Goal: Task Accomplishment & Management: Use online tool/utility

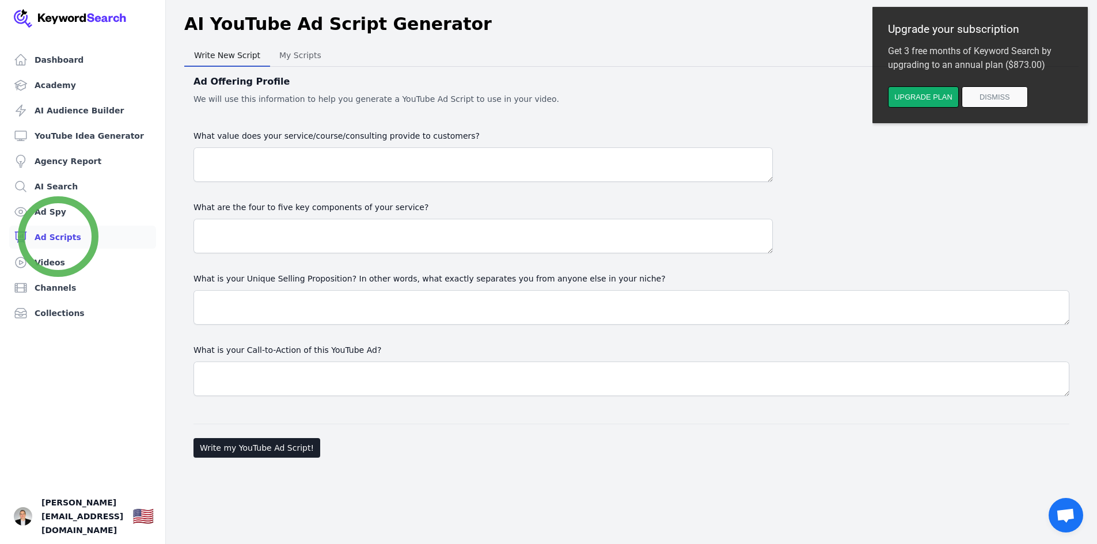
click at [58, 237] on link "Ad Scripts" at bounding box center [82, 237] width 147 height 23
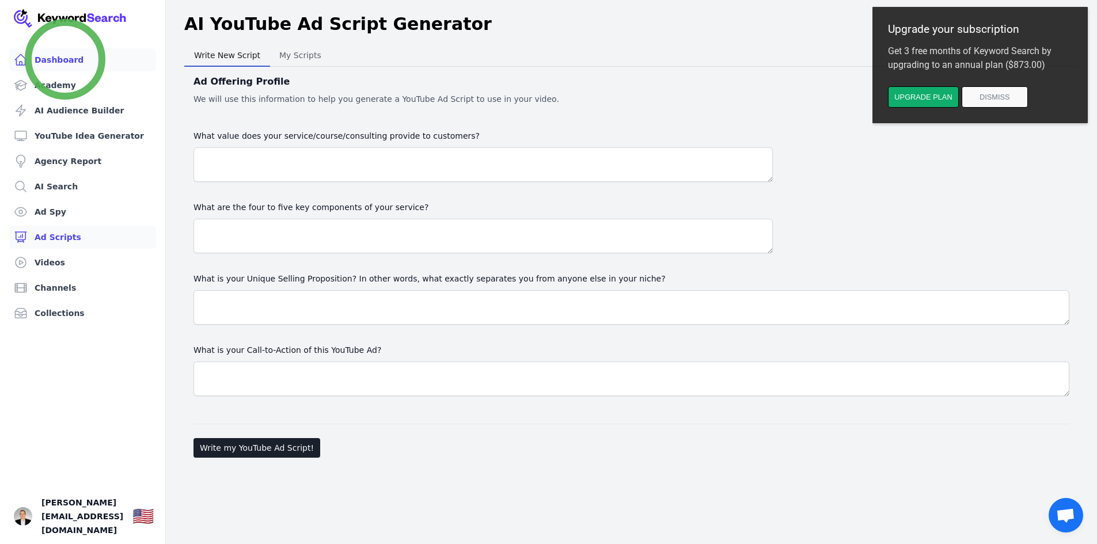
click at [65, 59] on link "Dashboard" at bounding box center [82, 59] width 147 height 23
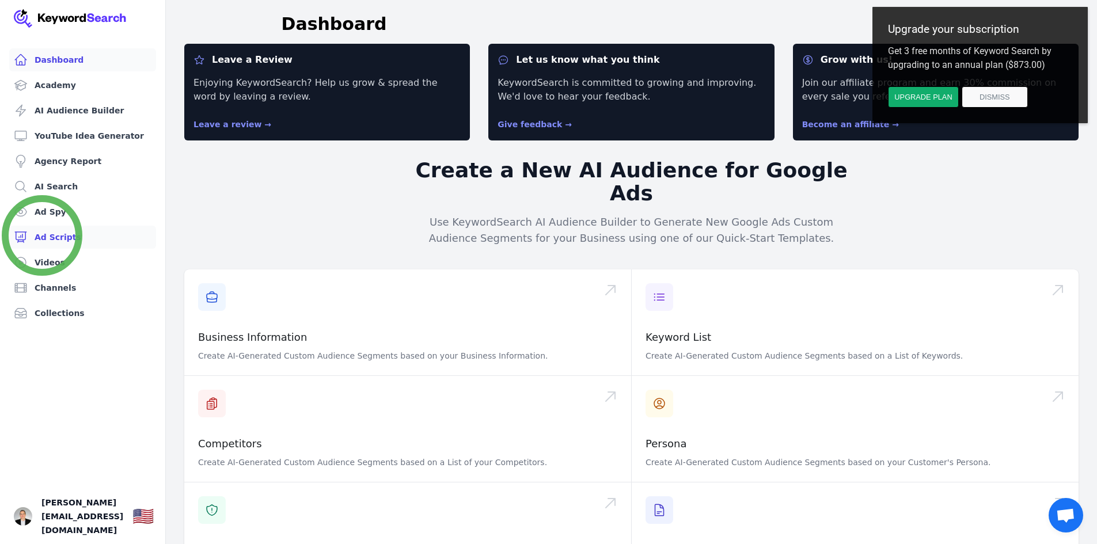
click at [43, 236] on link "Ad Scripts" at bounding box center [82, 237] width 147 height 23
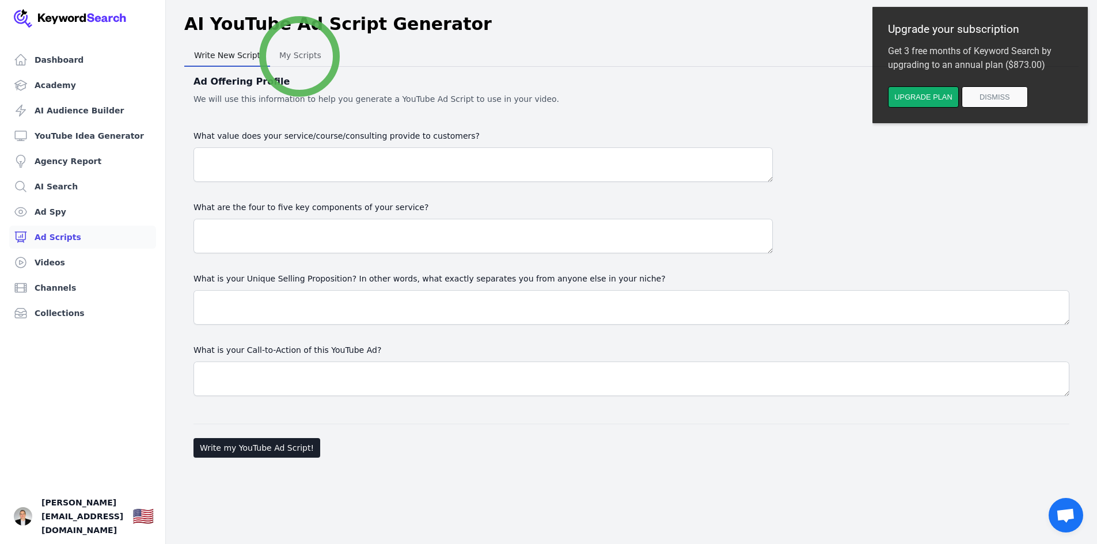
click at [299, 56] on span "My Scripts" at bounding box center [300, 55] width 51 height 16
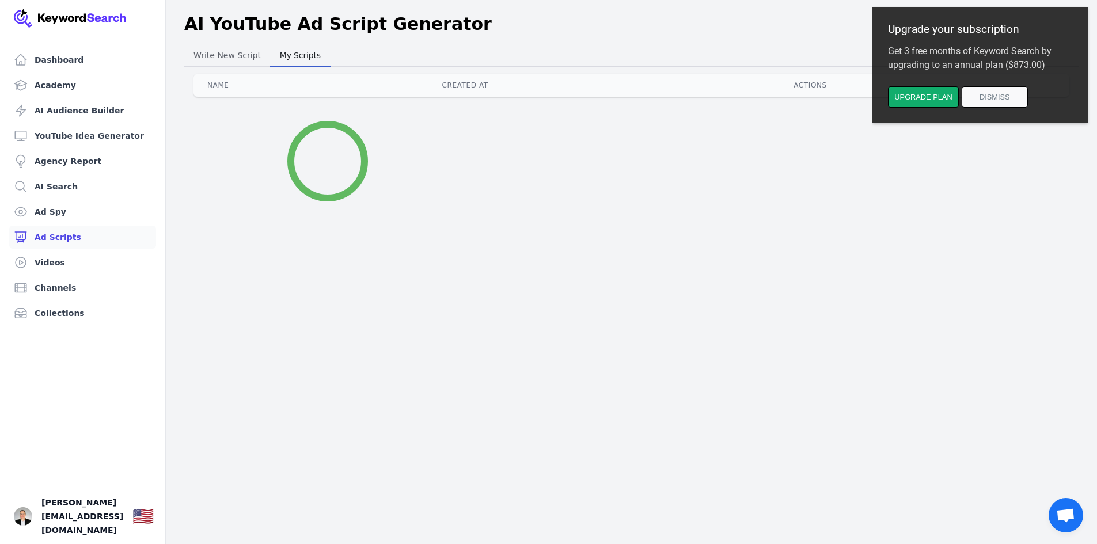
click at [327, 161] on div "Dashboard Academy AI Audience Builder YouTube Idea Generator Agency Report AI S…" at bounding box center [548, 272] width 1097 height 544
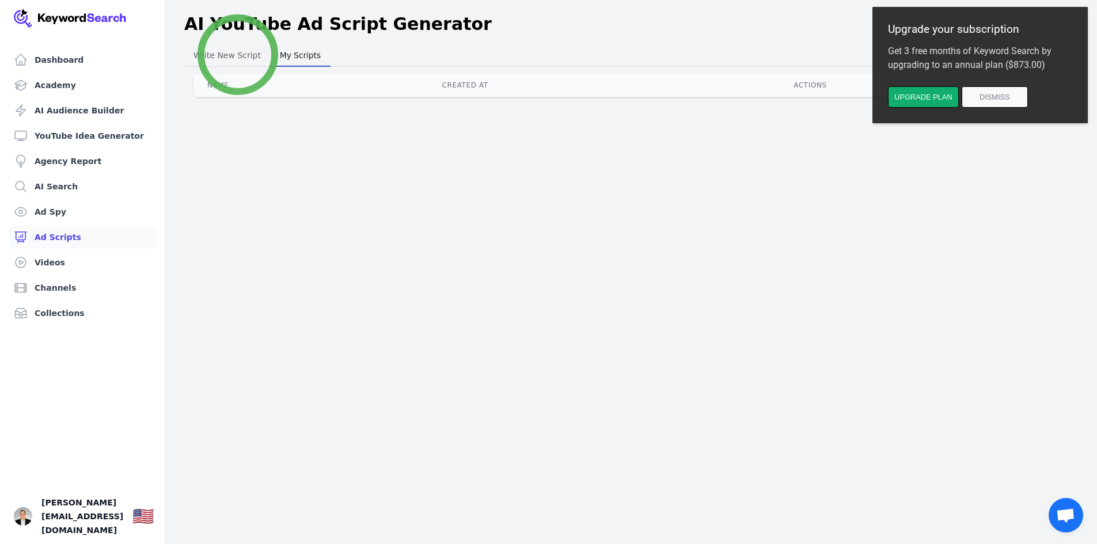
click at [238, 55] on span "Write New Script" at bounding box center [227, 55] width 77 height 16
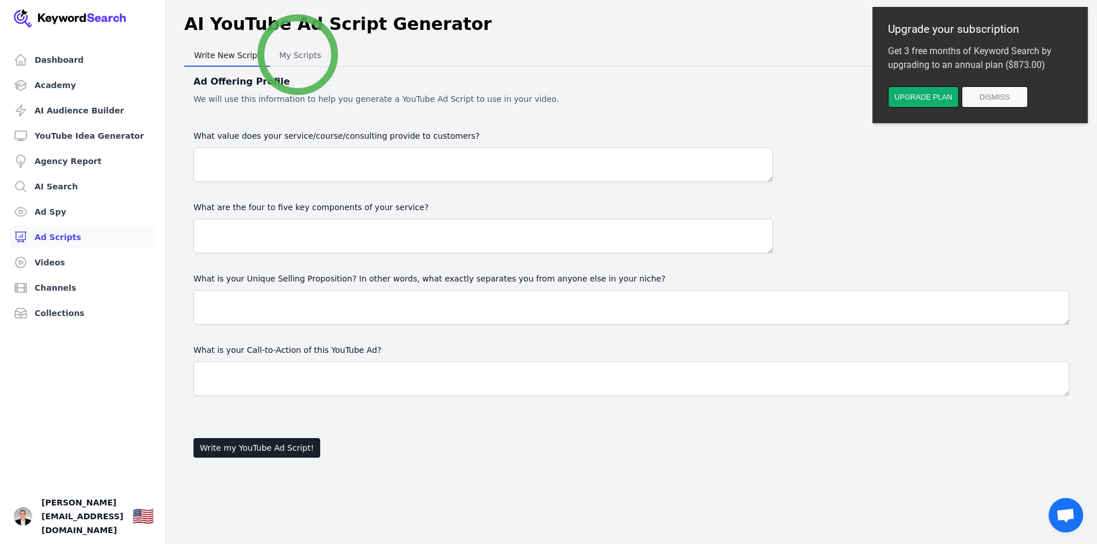
click at [298, 55] on span "My Scripts" at bounding box center [300, 55] width 51 height 16
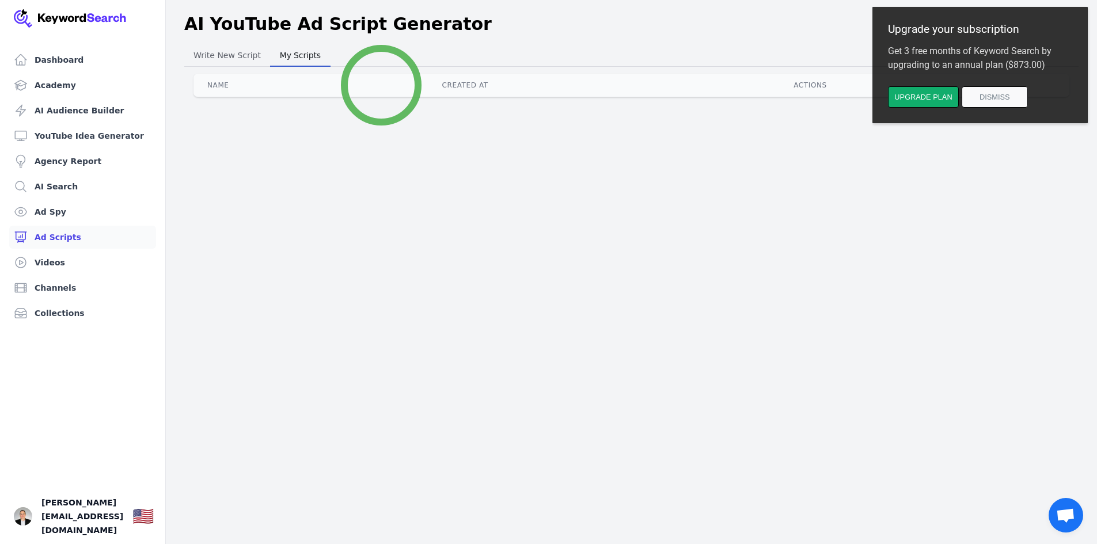
click at [381, 85] on th "Name" at bounding box center [310, 85] width 235 height 23
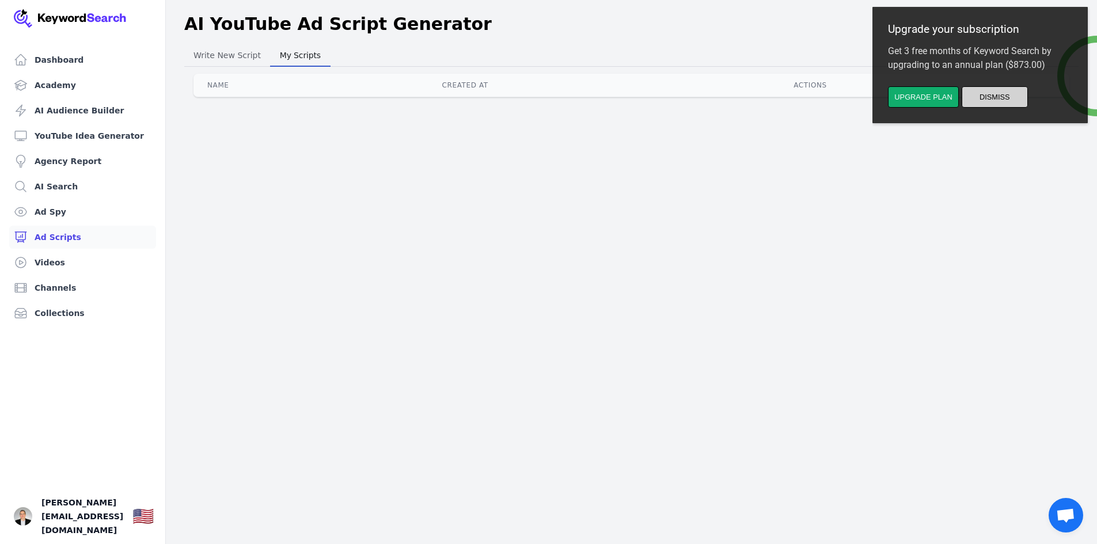
click at [994, 99] on button "Dismiss" at bounding box center [994, 96] width 66 height 21
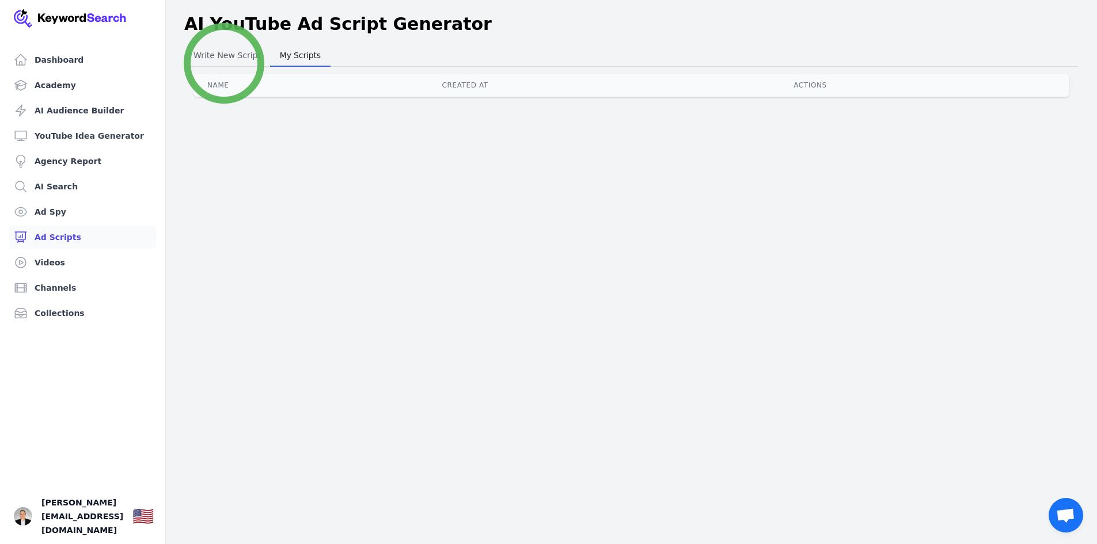
click at [224, 63] on button "Write New Script Write New Script" at bounding box center [227, 55] width 86 height 23
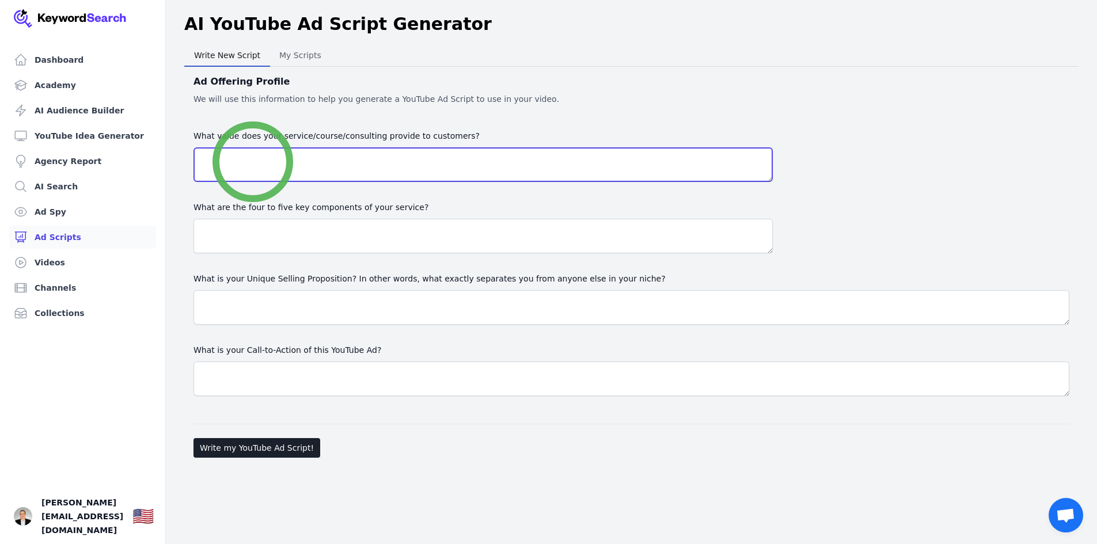
click at [253, 162] on textarea "What value does your service/course/consulting provide to customers?" at bounding box center [482, 164] width 579 height 35
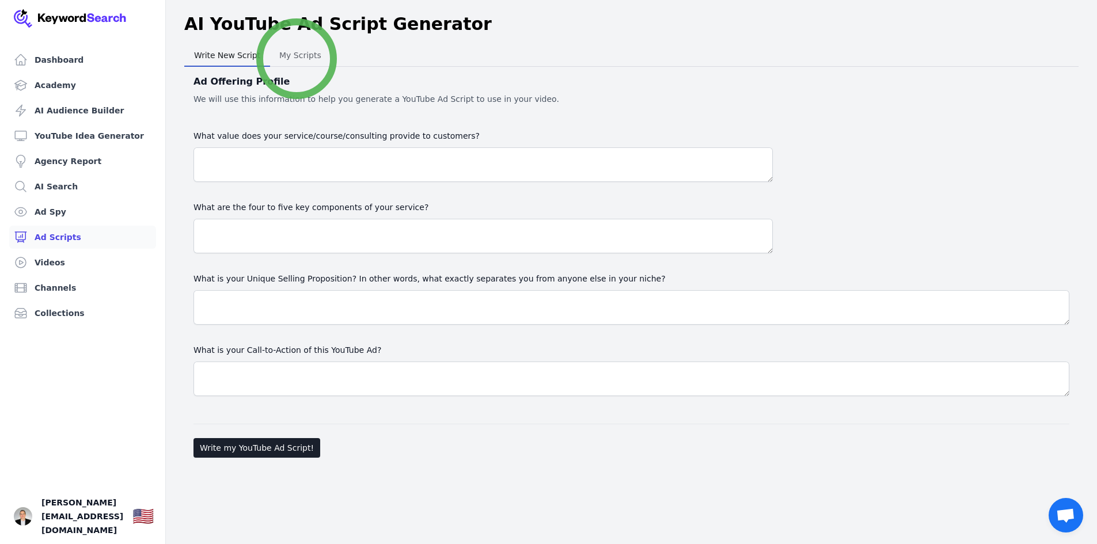
click at [296, 59] on span "My Scripts" at bounding box center [300, 55] width 51 height 16
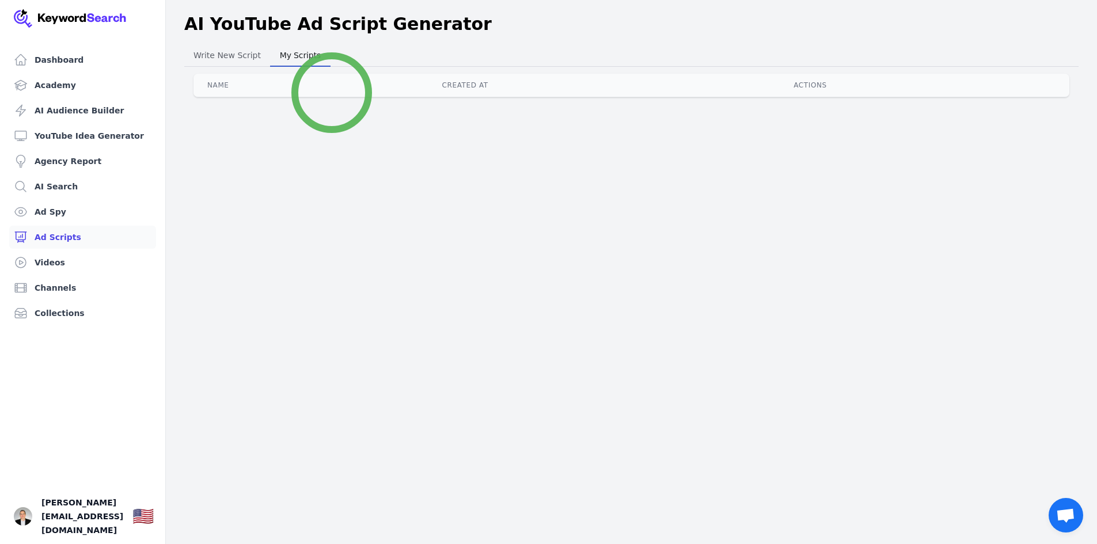
click at [332, 93] on th "Name" at bounding box center [310, 85] width 235 height 23
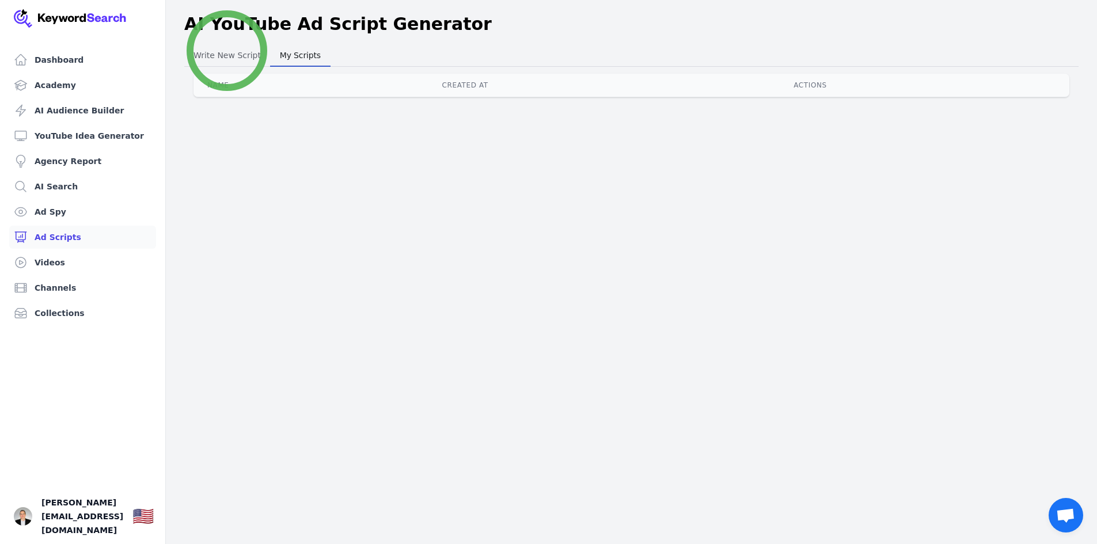
click at [227, 51] on span "Write New Script" at bounding box center [227, 55] width 77 height 16
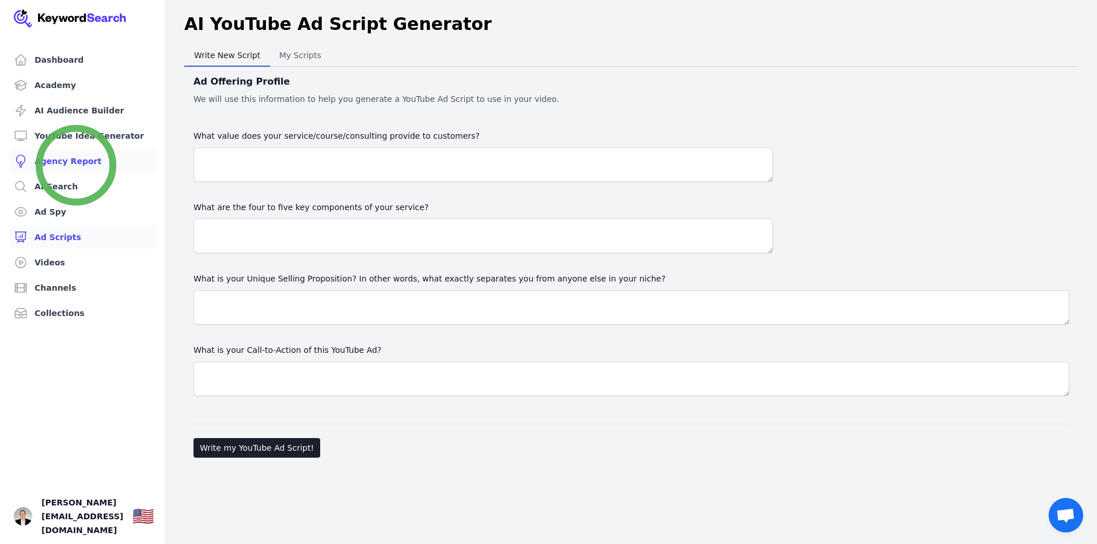
click at [76, 165] on link "Agency Report" at bounding box center [82, 161] width 147 height 23
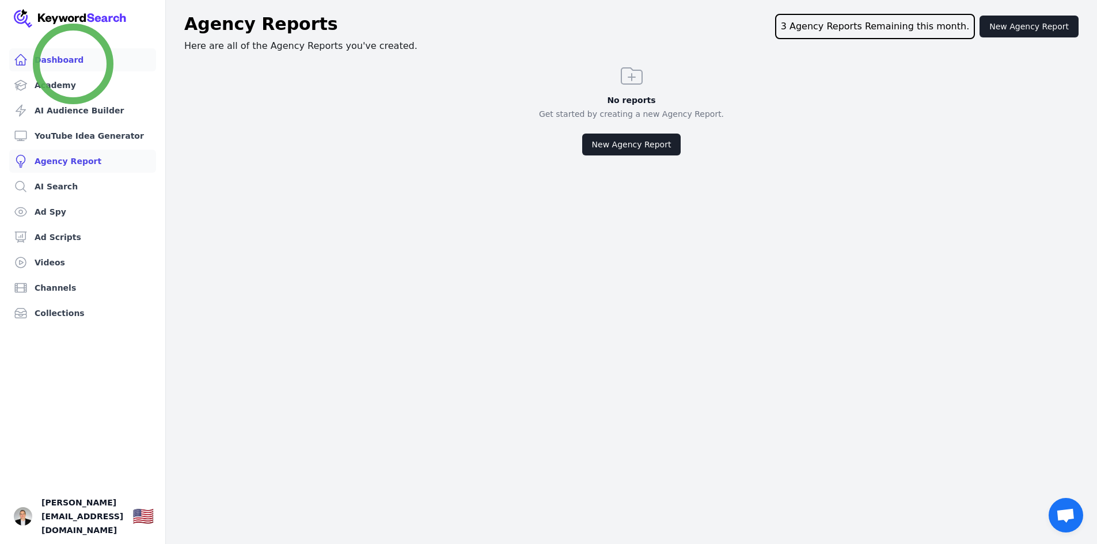
click at [73, 64] on link "Dashboard" at bounding box center [82, 59] width 147 height 23
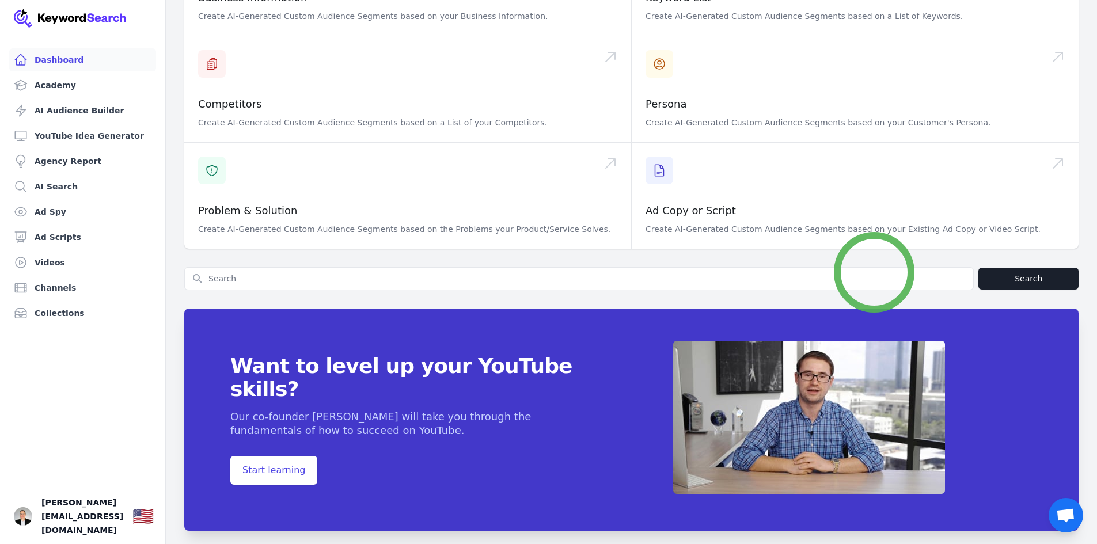
scroll to position [340, 0]
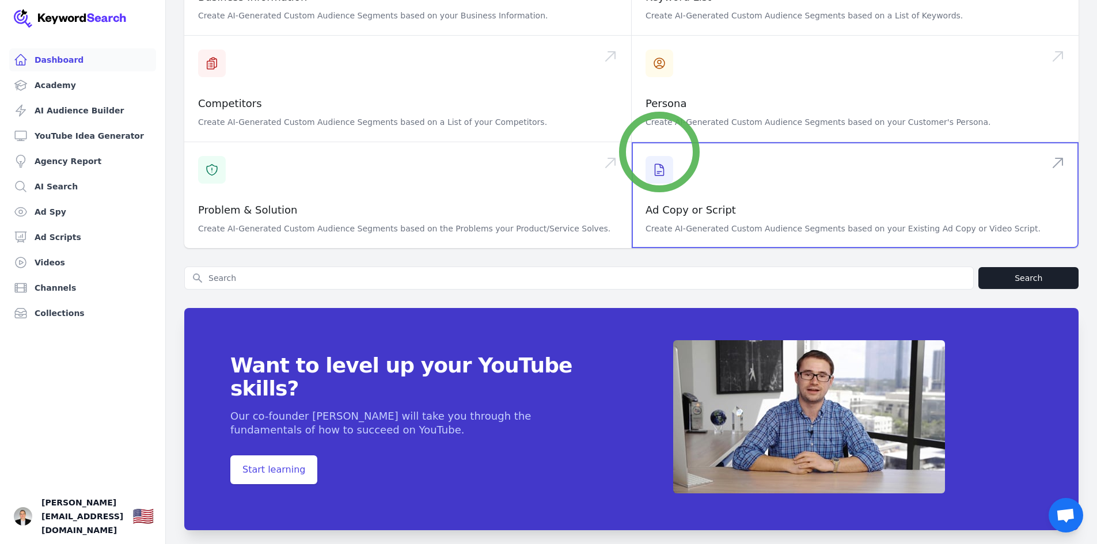
click at [659, 152] on span at bounding box center [855, 195] width 447 height 106
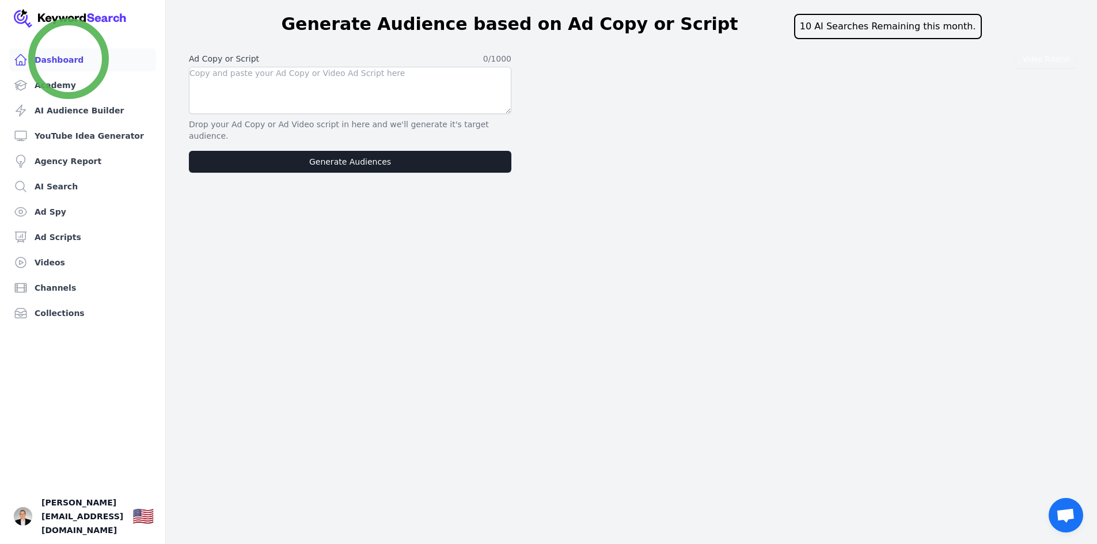
click at [69, 59] on link "Dashboard" at bounding box center [82, 59] width 147 height 23
